Goal: Transaction & Acquisition: Purchase product/service

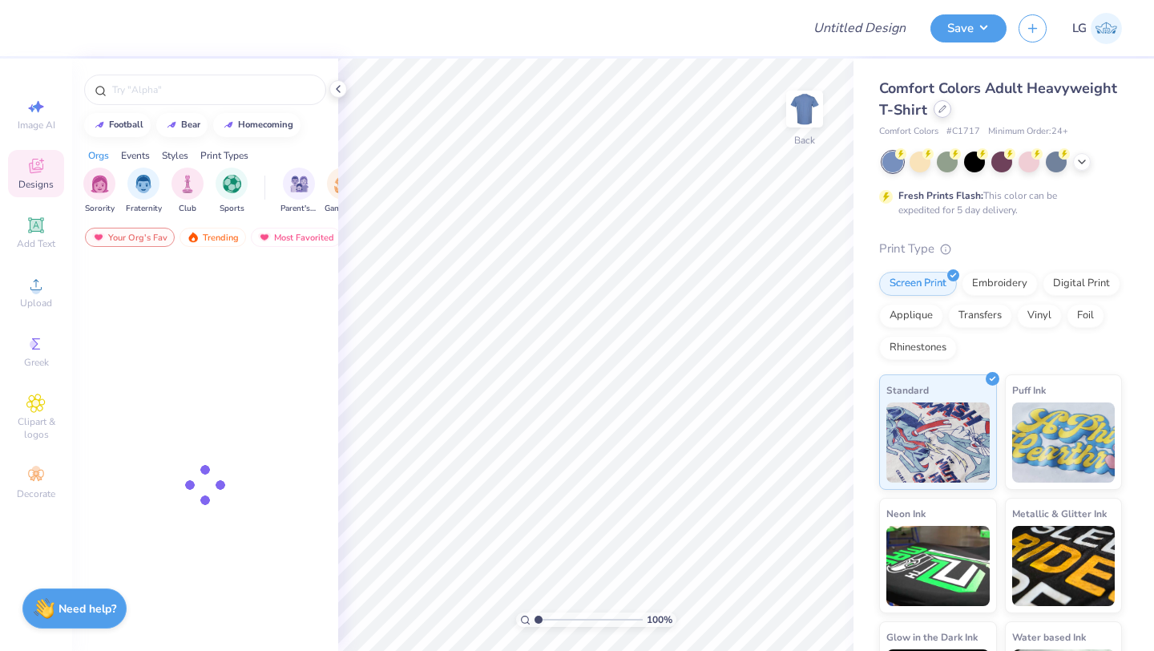
click at [938, 107] on icon at bounding box center [942, 109] width 8 height 8
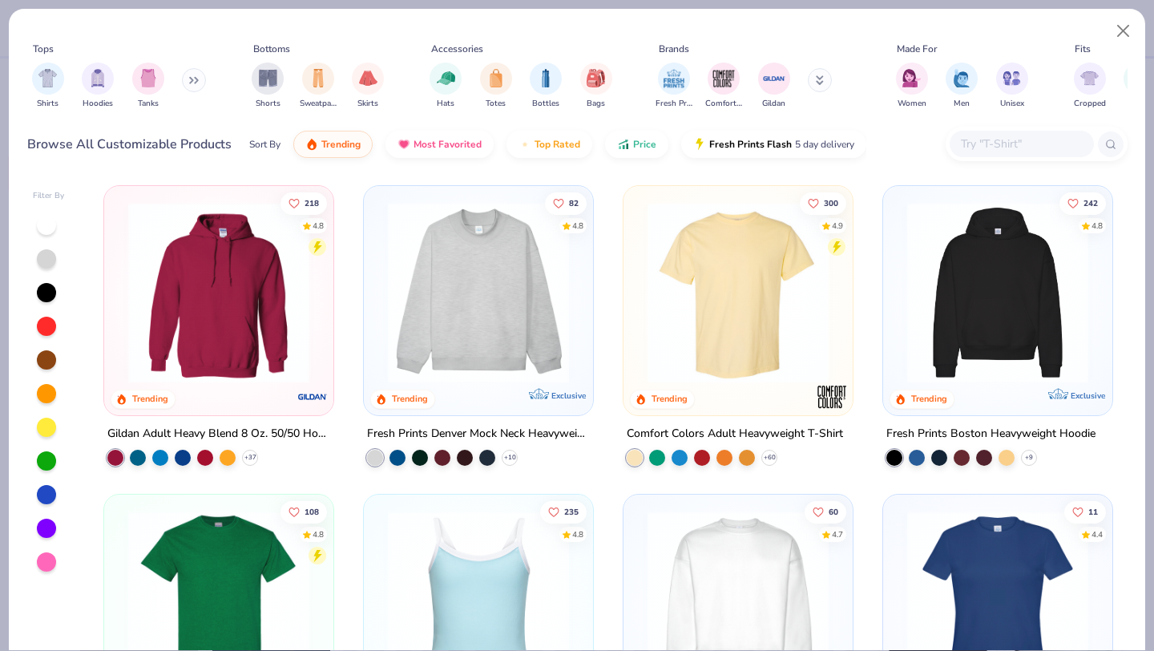
click at [826, 87] on button at bounding box center [820, 80] width 24 height 24
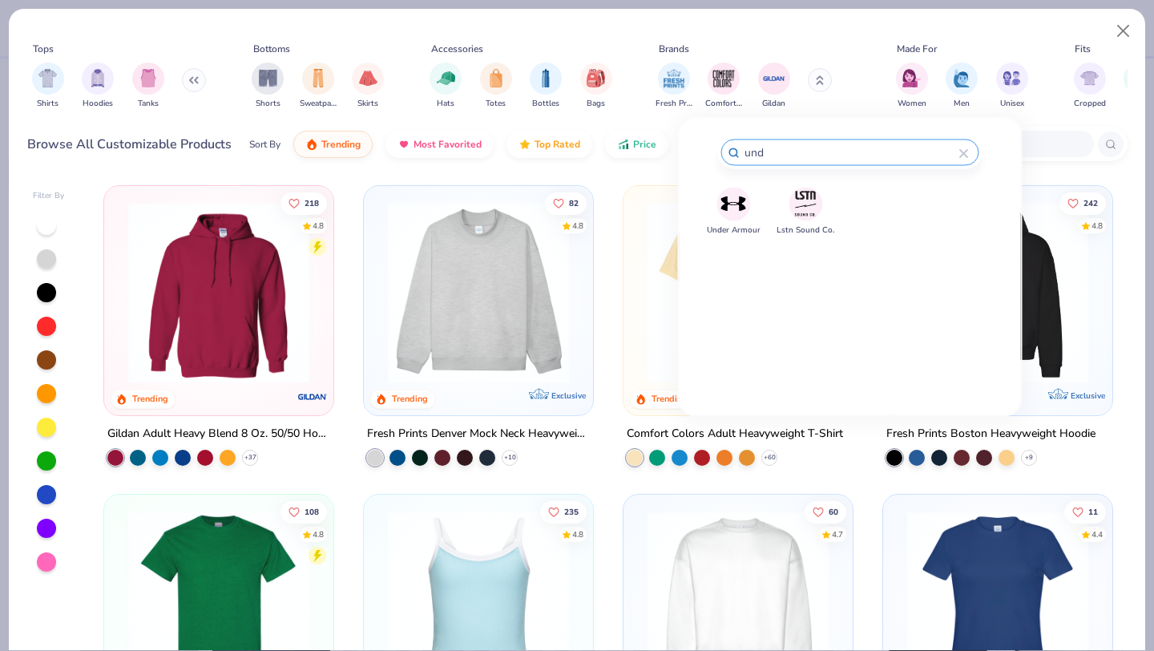
type input "und"
click at [721, 210] on img at bounding box center [733, 204] width 28 height 28
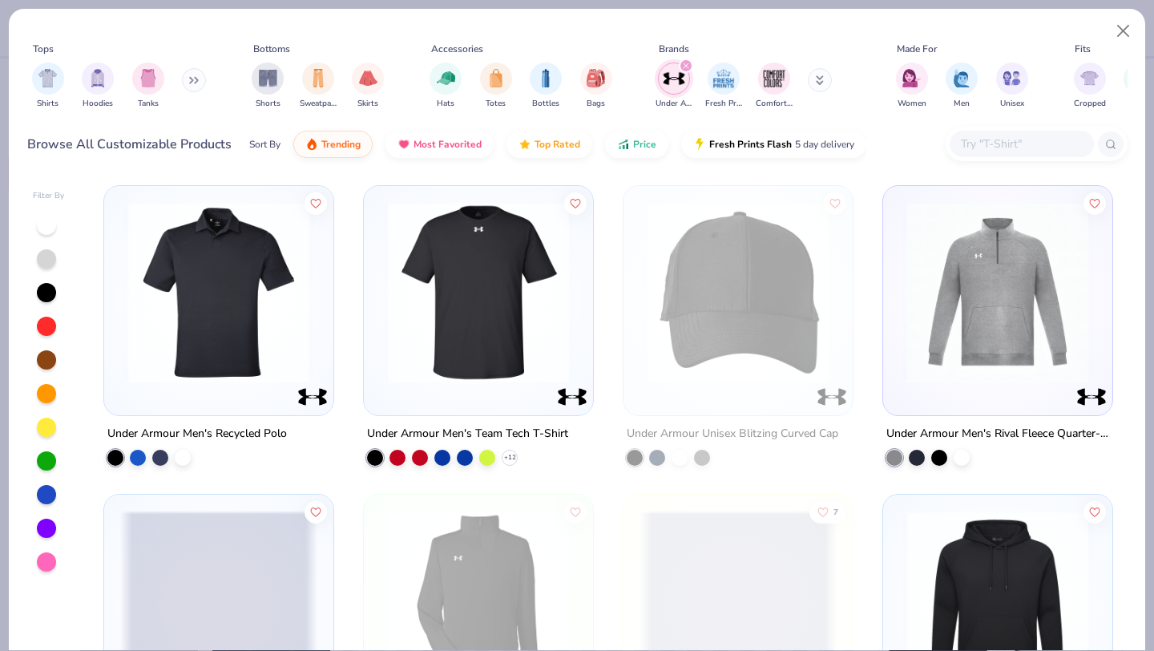
click at [227, 316] on img at bounding box center [218, 292] width 197 height 181
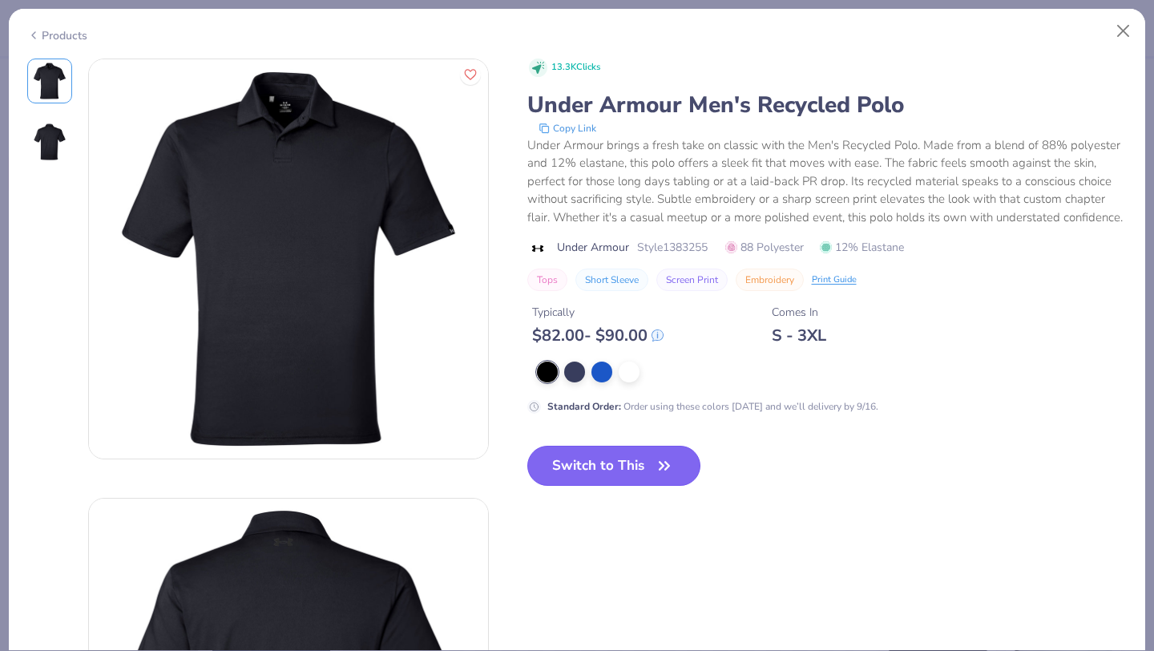
click at [622, 466] on button "Switch to This" at bounding box center [614, 465] width 174 height 40
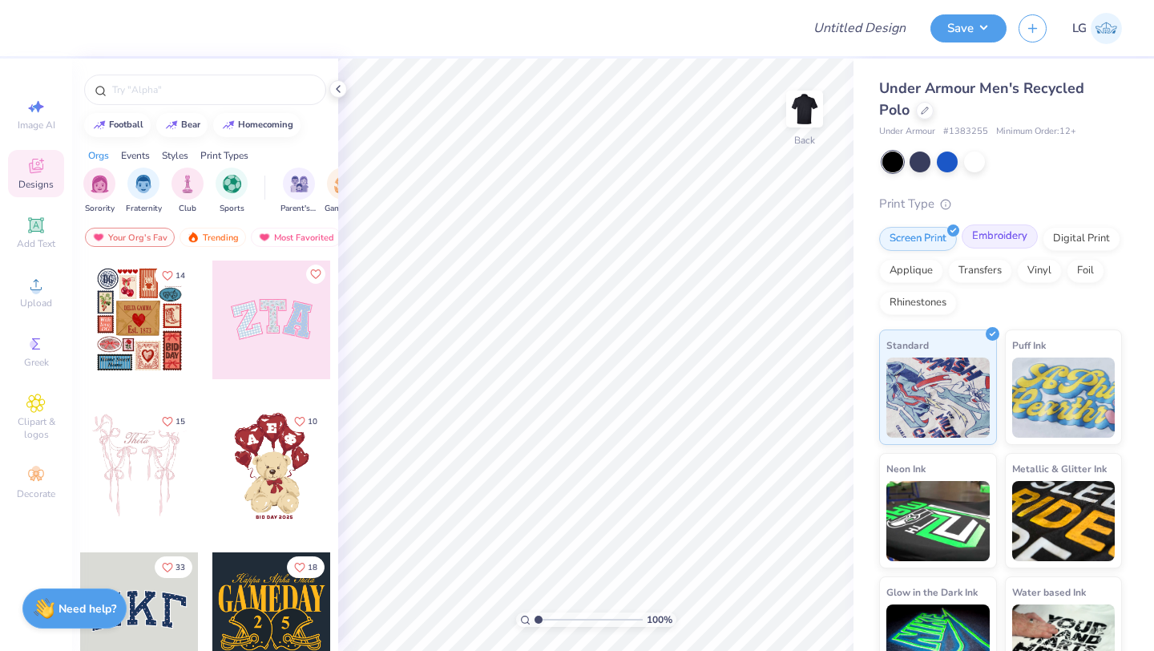
click at [989, 239] on div "Embroidery" at bounding box center [999, 236] width 76 height 24
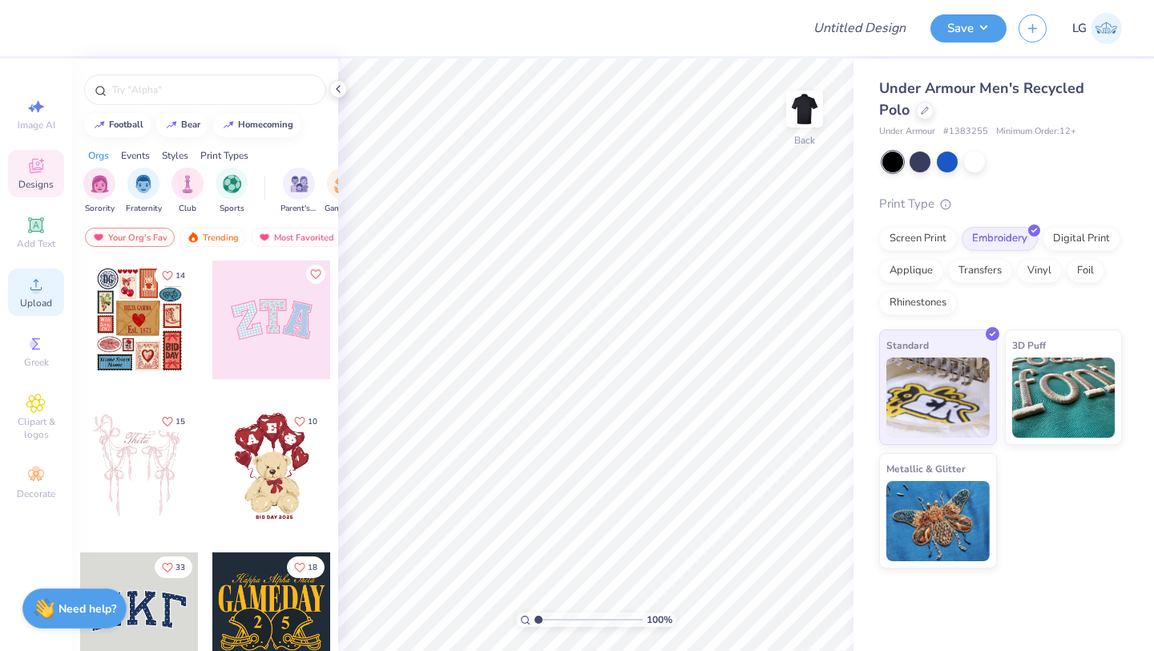
click at [40, 284] on icon at bounding box center [35, 284] width 19 height 19
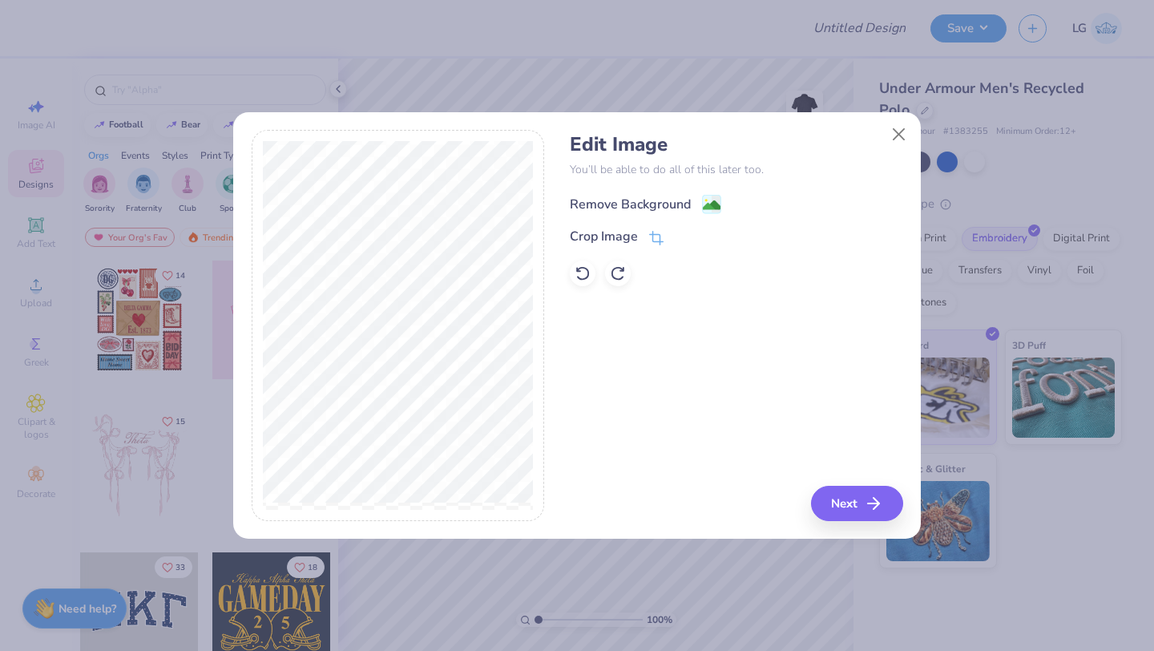
click at [633, 203] on div "Remove Background" at bounding box center [630, 204] width 121 height 19
click at [836, 497] on button "Next" at bounding box center [859, 502] width 92 height 35
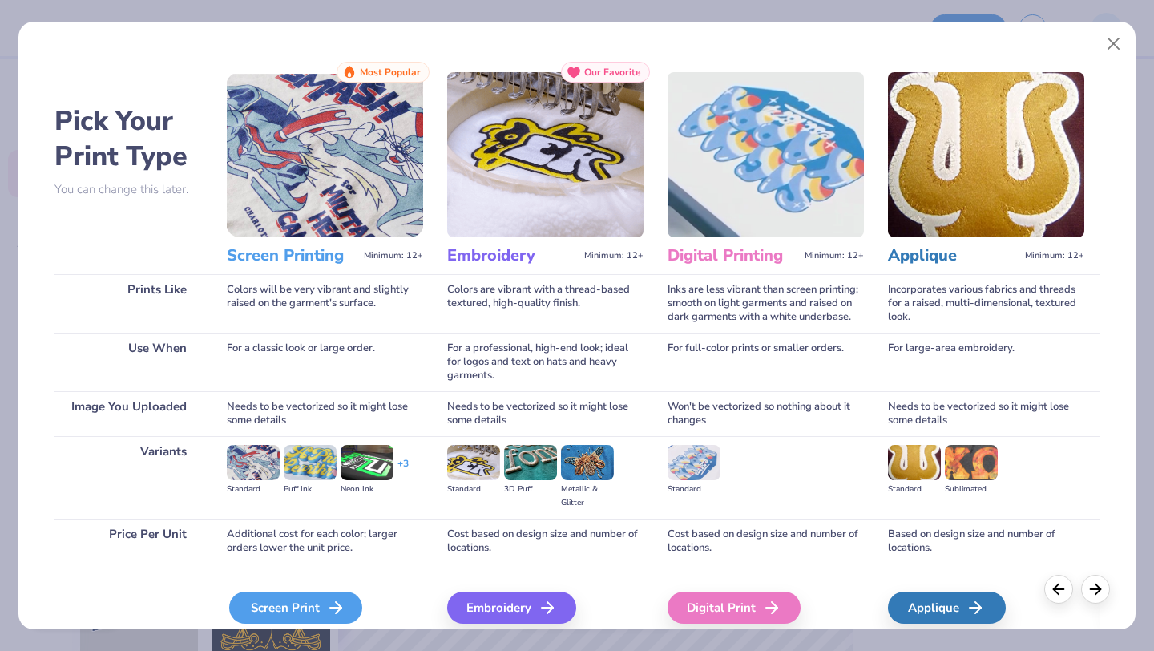
click at [323, 610] on div "Screen Print" at bounding box center [295, 607] width 133 height 32
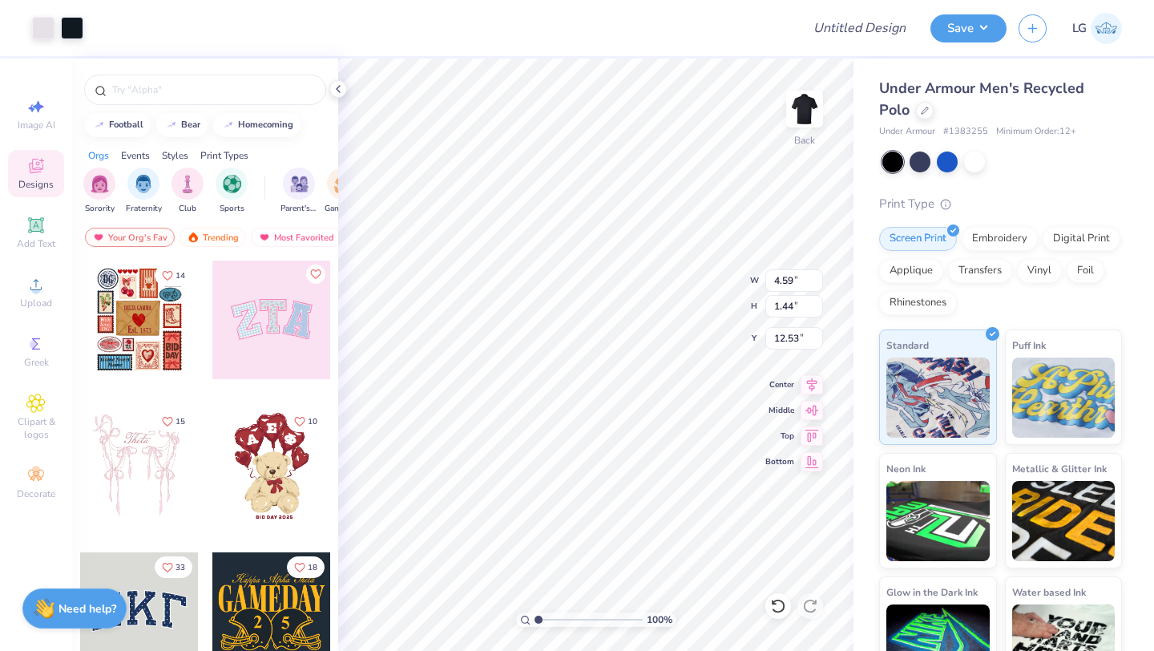
type input "4.58"
type input "12.54"
click at [43, 27] on div at bounding box center [43, 26] width 22 height 22
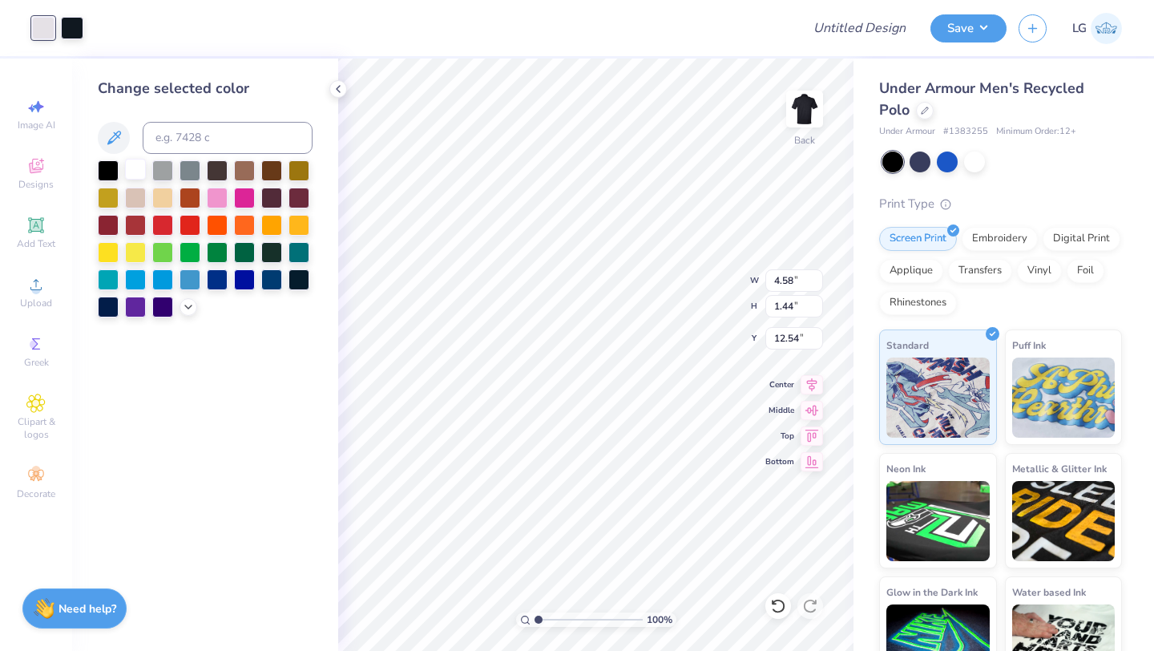
click at [138, 171] on div at bounding box center [135, 169] width 21 height 21
click at [73, 28] on div at bounding box center [72, 26] width 22 height 22
click at [135, 175] on div at bounding box center [135, 169] width 21 height 21
